Goal: Find specific page/section: Find specific page/section

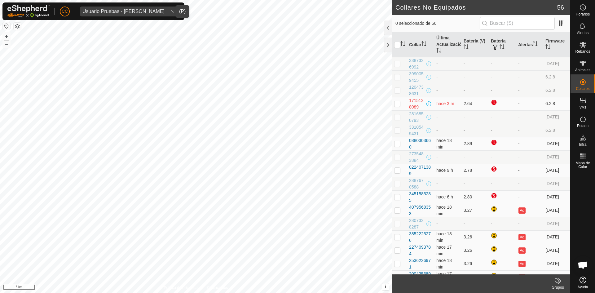
click at [114, 11] on div "Usuario Pruebas - [PERSON_NAME]" at bounding box center [123, 11] width 82 height 5
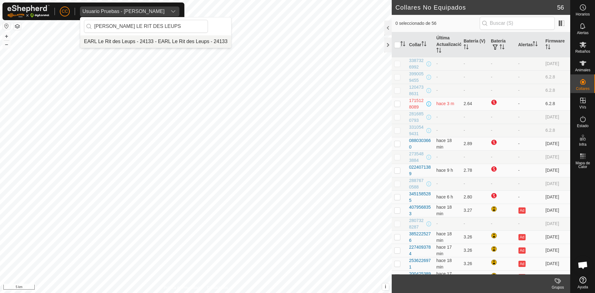
type input "[PERSON_NAME] LE RIT DES LEUPS"
click at [142, 38] on li "EARL Le Rit des Leups - 24133 - EARL Le Rit des Leups - 24133" at bounding box center [155, 41] width 151 height 12
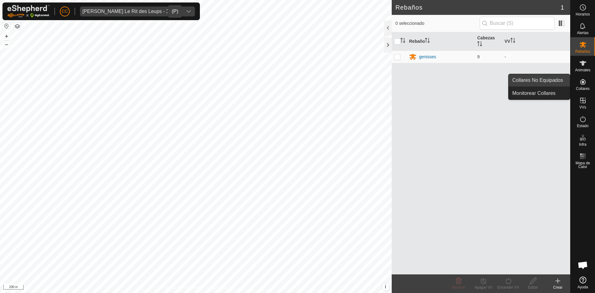
click at [556, 78] on link "Collares No Equipados" at bounding box center [538, 80] width 61 height 12
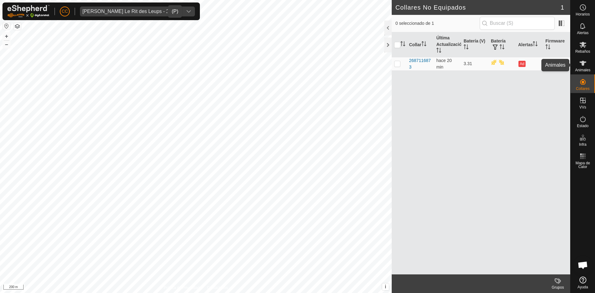
click at [573, 63] on div "Animales" at bounding box center [582, 65] width 24 height 19
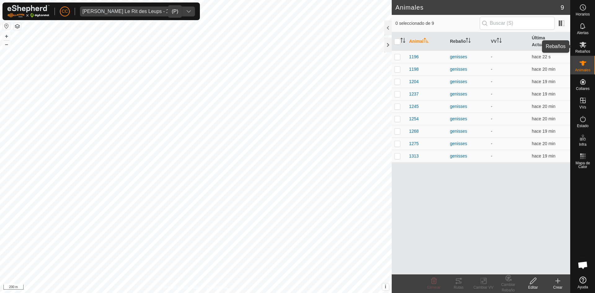
click at [580, 50] on span "Rebaños" at bounding box center [582, 52] width 15 height 4
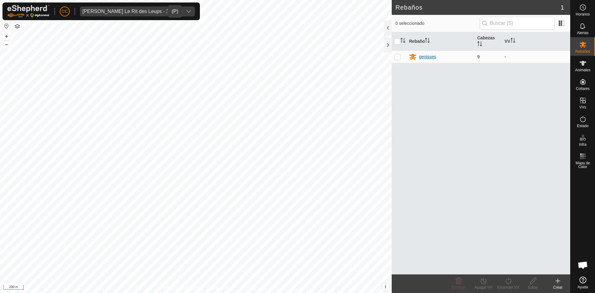
click at [426, 57] on div "genisses" at bounding box center [427, 57] width 17 height 7
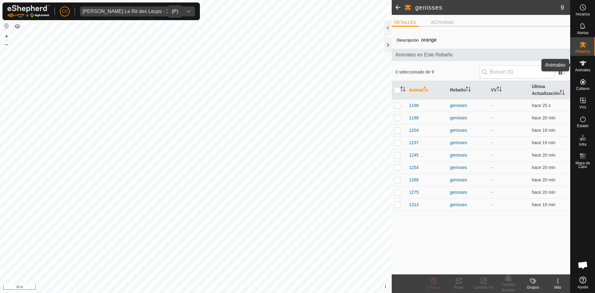
click at [587, 64] on es-animals-svg-icon at bounding box center [582, 63] width 11 height 10
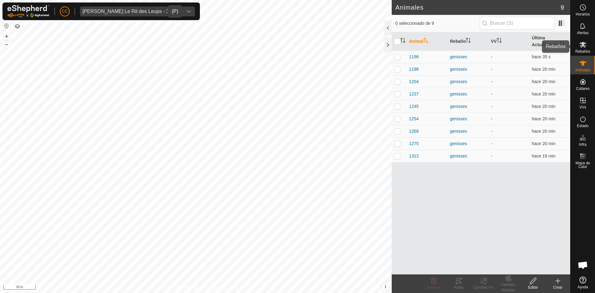
click at [583, 44] on icon at bounding box center [582, 45] width 7 height 6
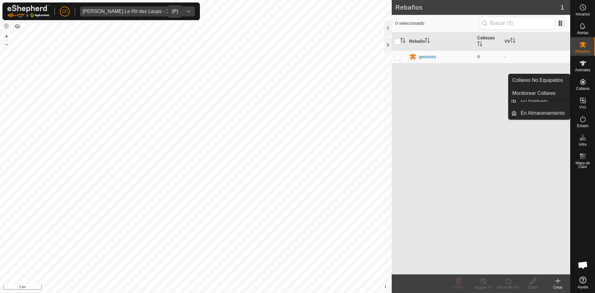
click at [561, 80] on link "Collares No Equipados" at bounding box center [538, 80] width 61 height 12
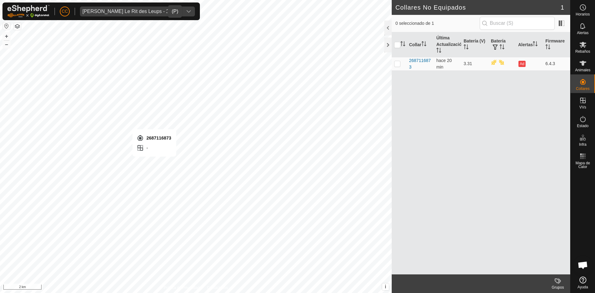
checkbox input "true"
